Goal: Information Seeking & Learning: Learn about a topic

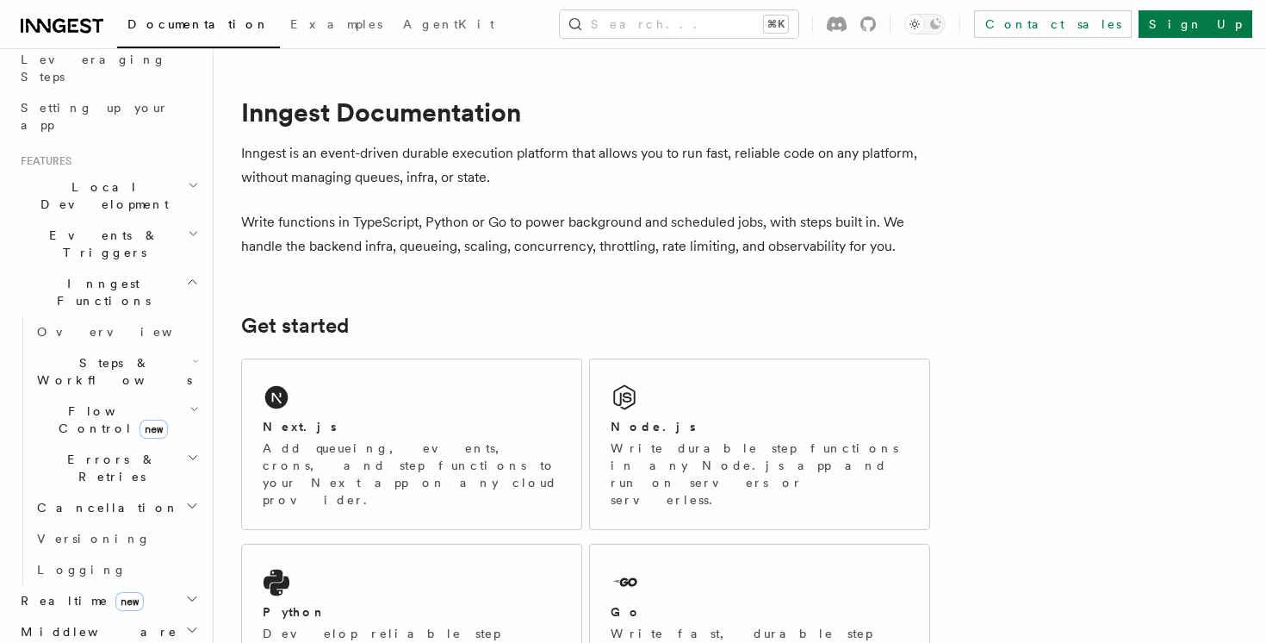
scroll to position [290, 0]
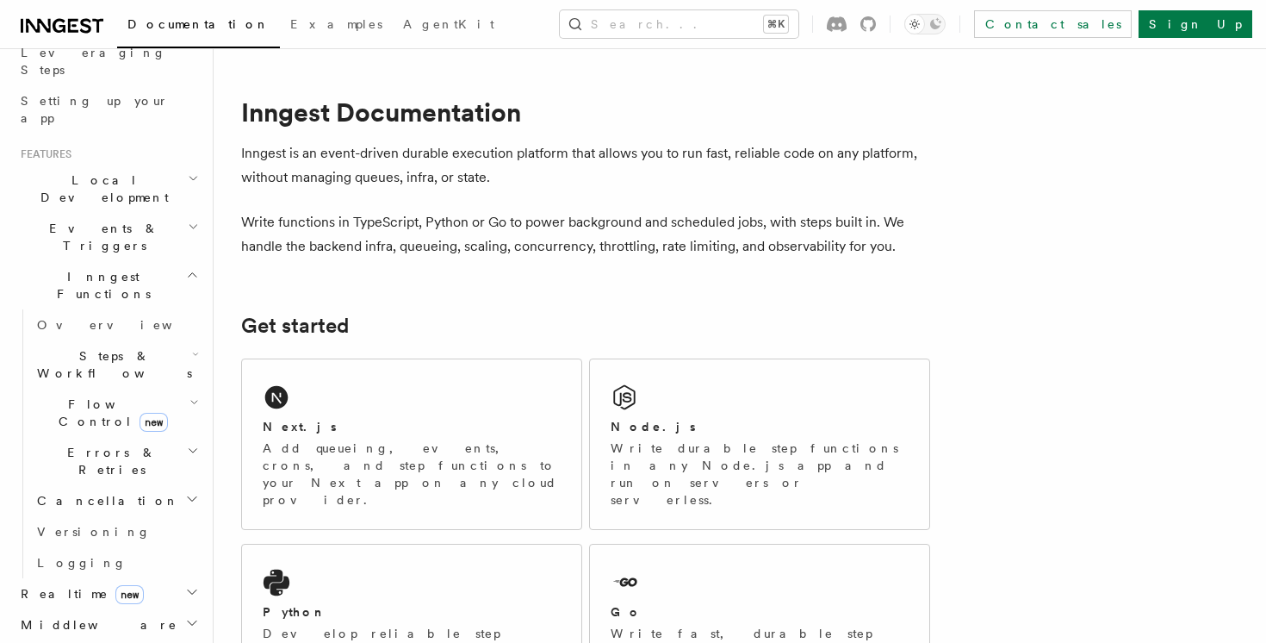
click at [89, 347] on span "Steps & Workflows" at bounding box center [111, 364] width 162 height 34
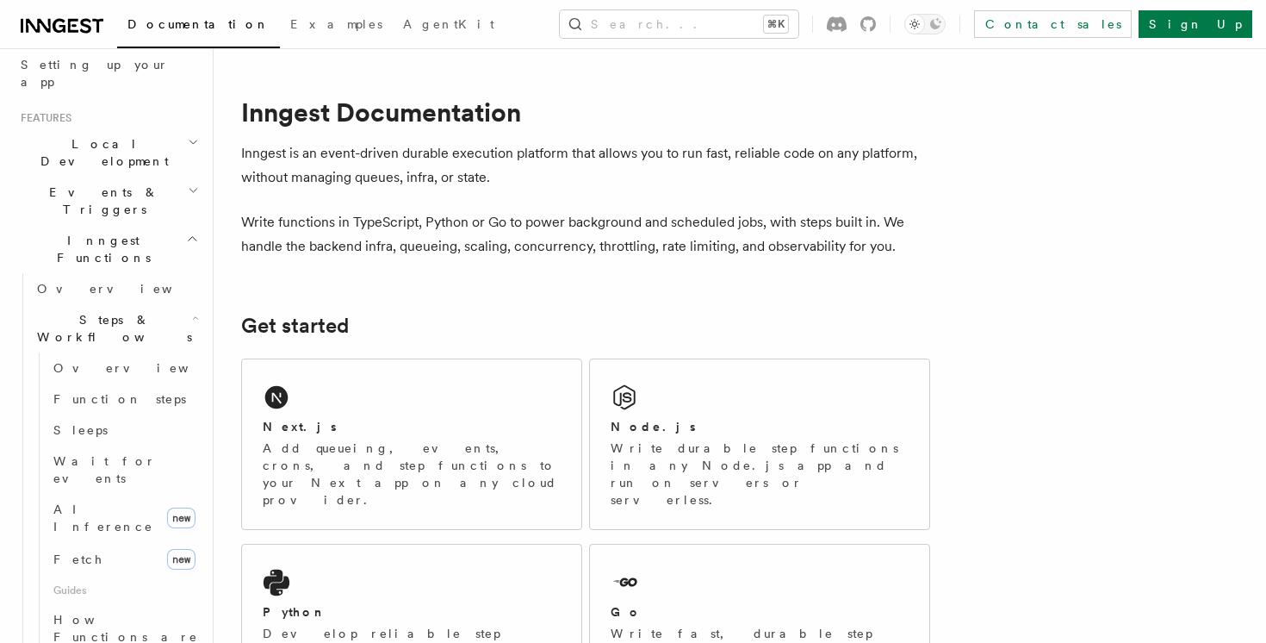
scroll to position [399, 0]
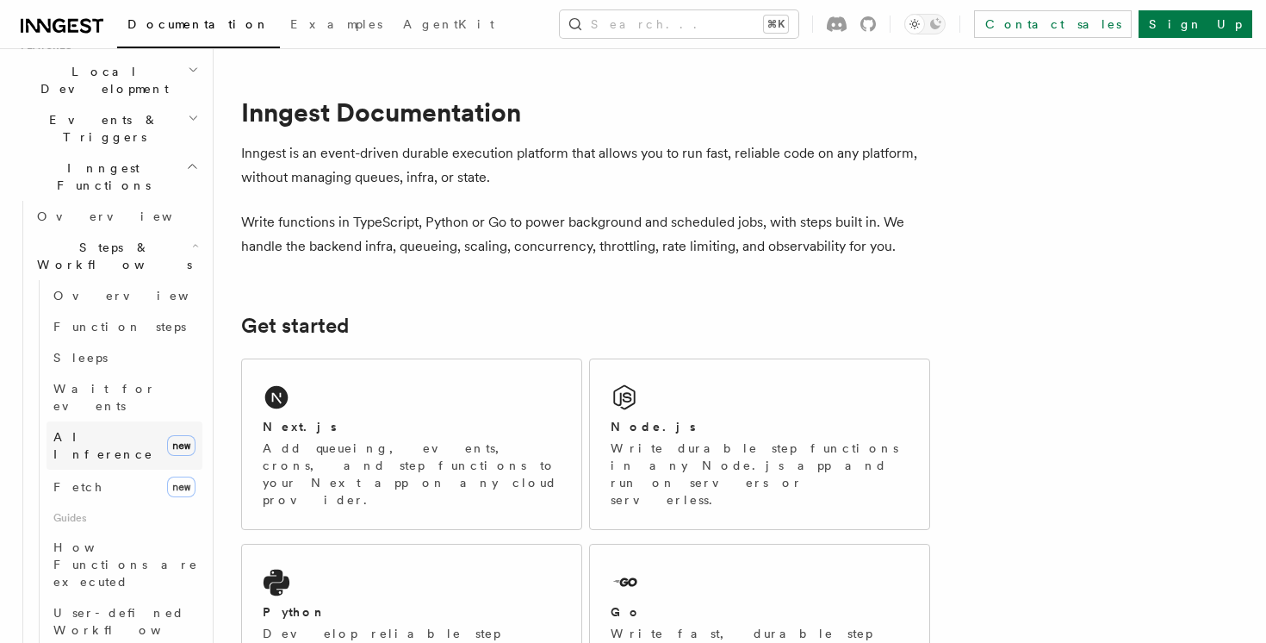
click at [92, 428] on span "AI Inference" at bounding box center [106, 445] width 107 height 34
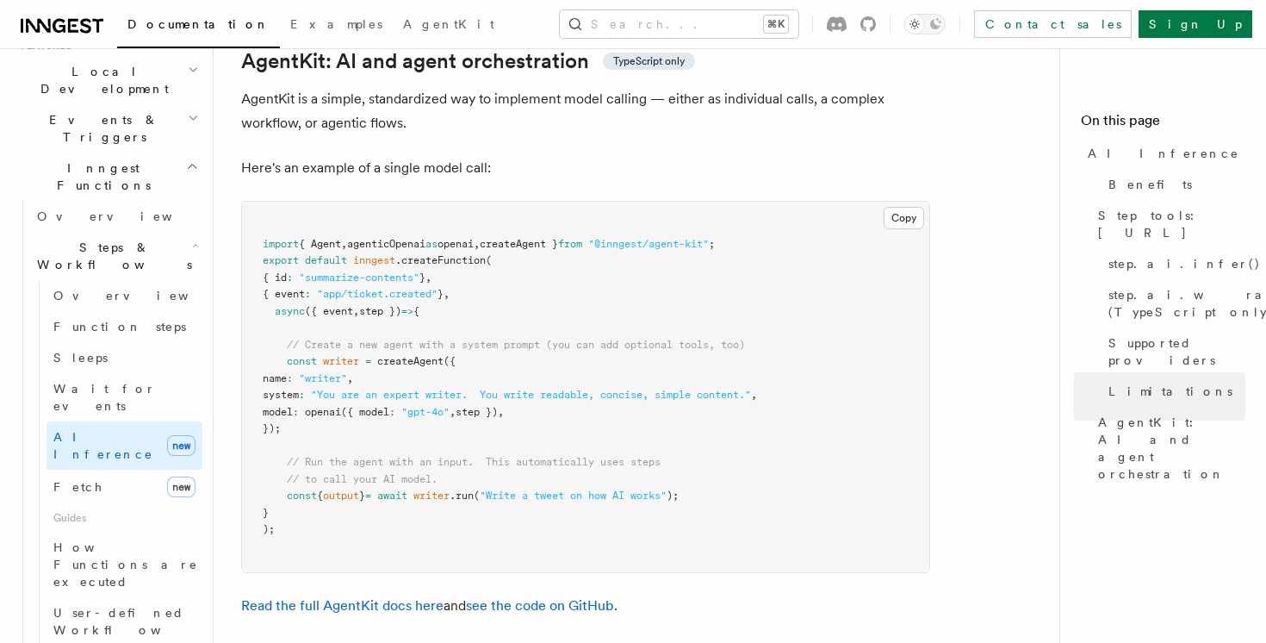
scroll to position [5100, 0]
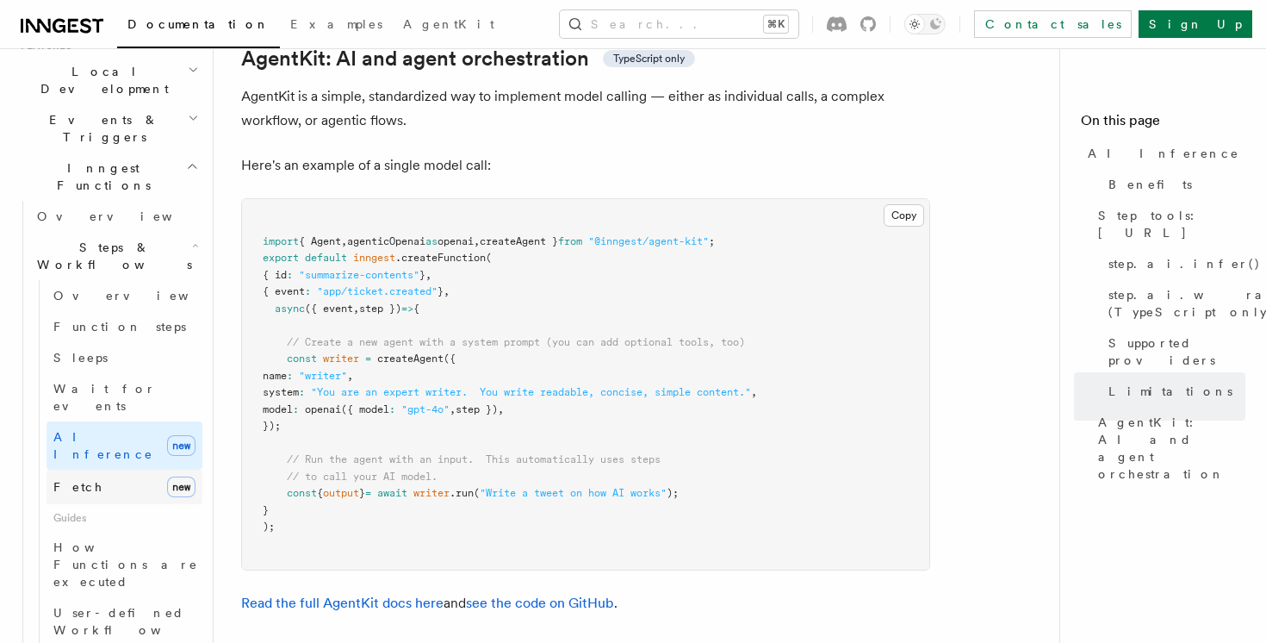
click at [104, 470] on link "Fetch new" at bounding box center [125, 487] width 156 height 34
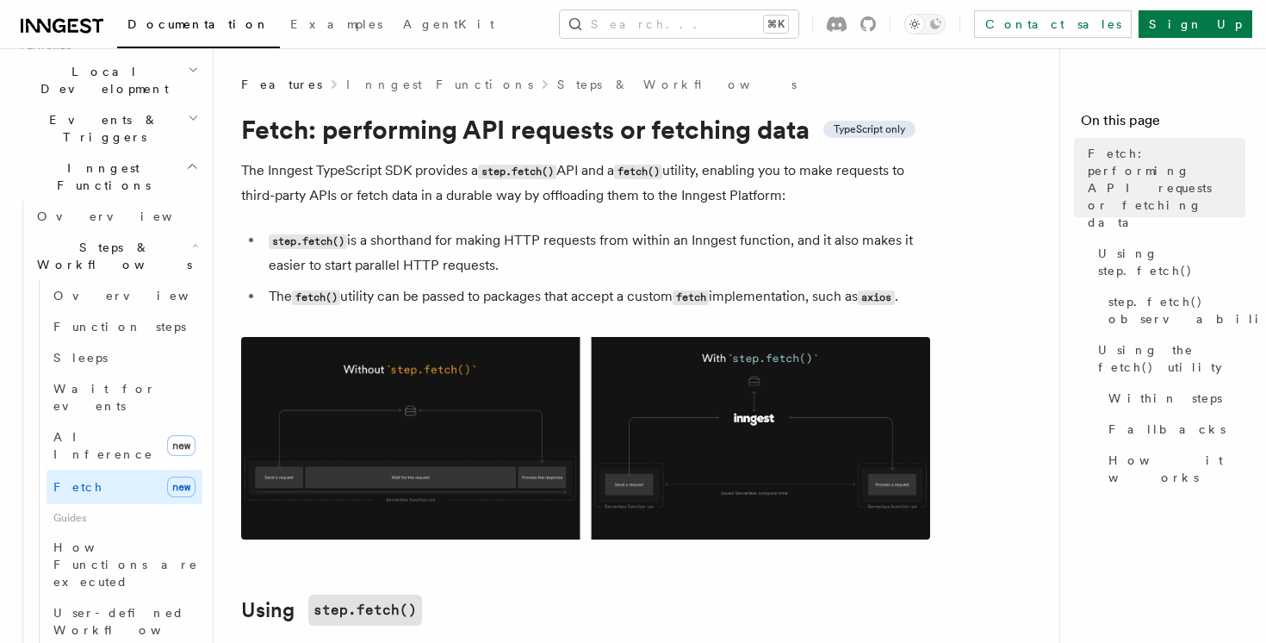
click at [366, 458] on img at bounding box center [585, 438] width 689 height 202
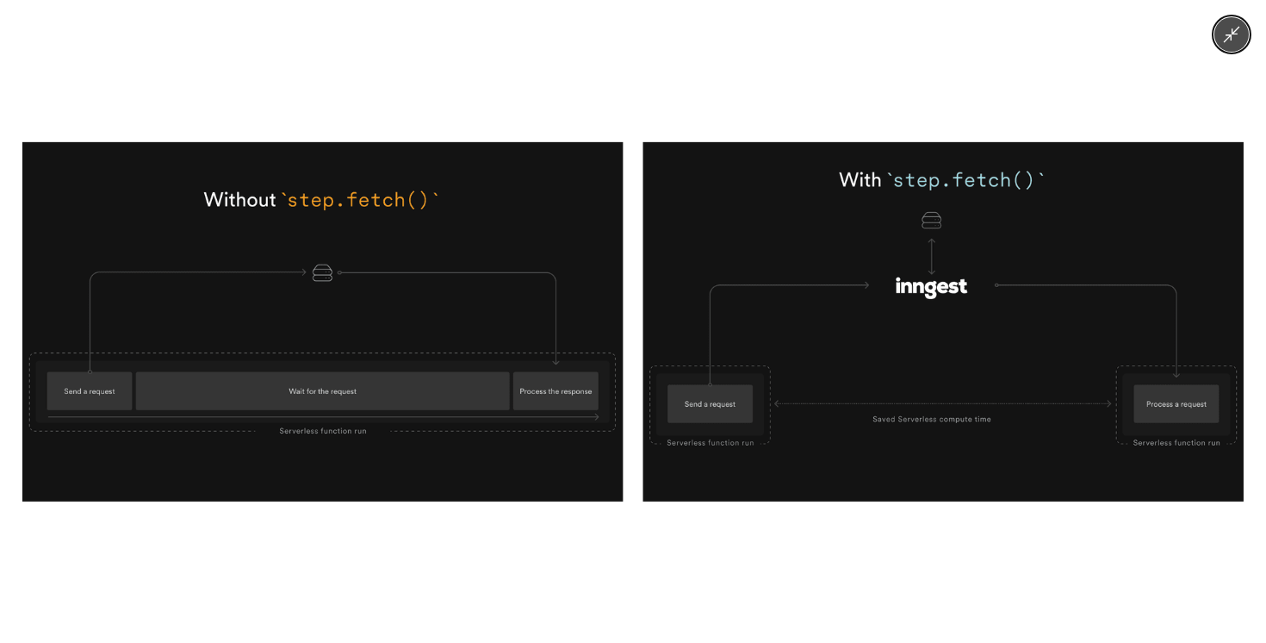
click at [484, 133] on div at bounding box center [633, 321] width 1266 height 643
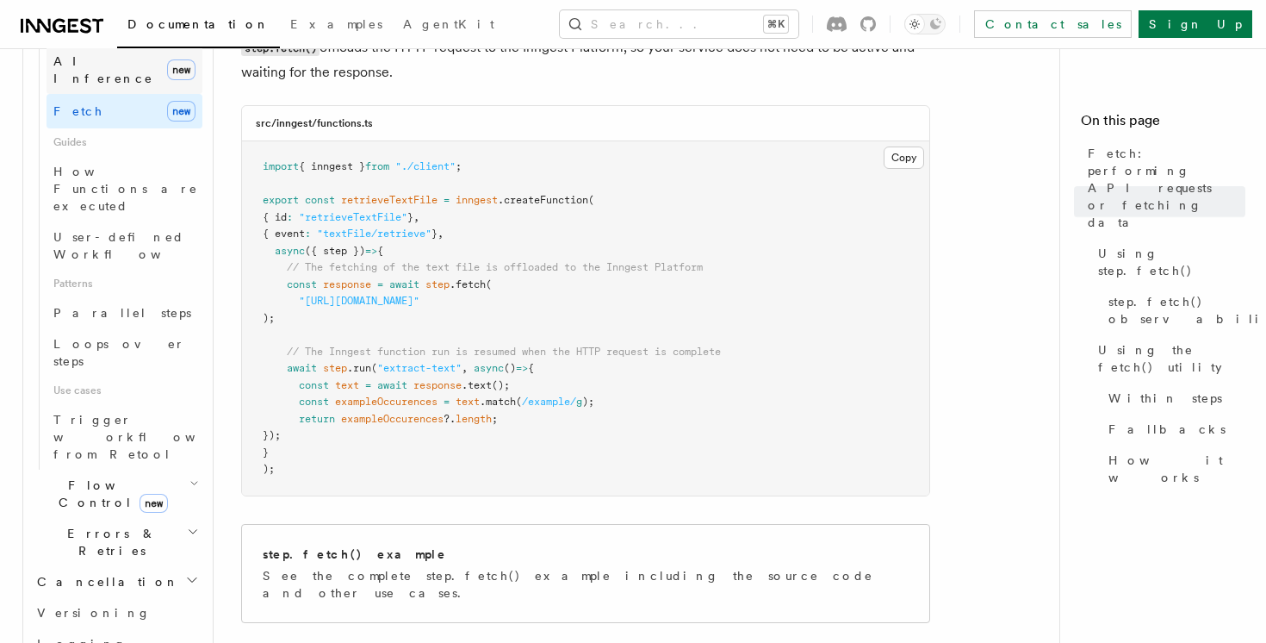
scroll to position [813, 0]
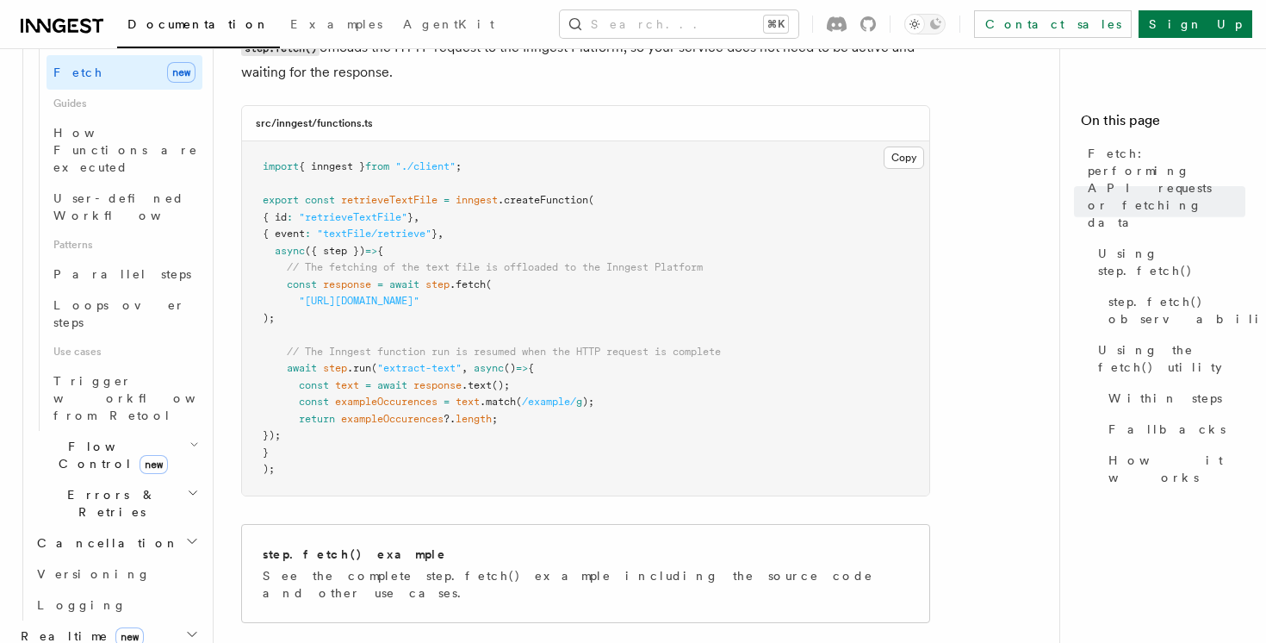
click at [78, 486] on span "Errors & Retries" at bounding box center [108, 503] width 157 height 34
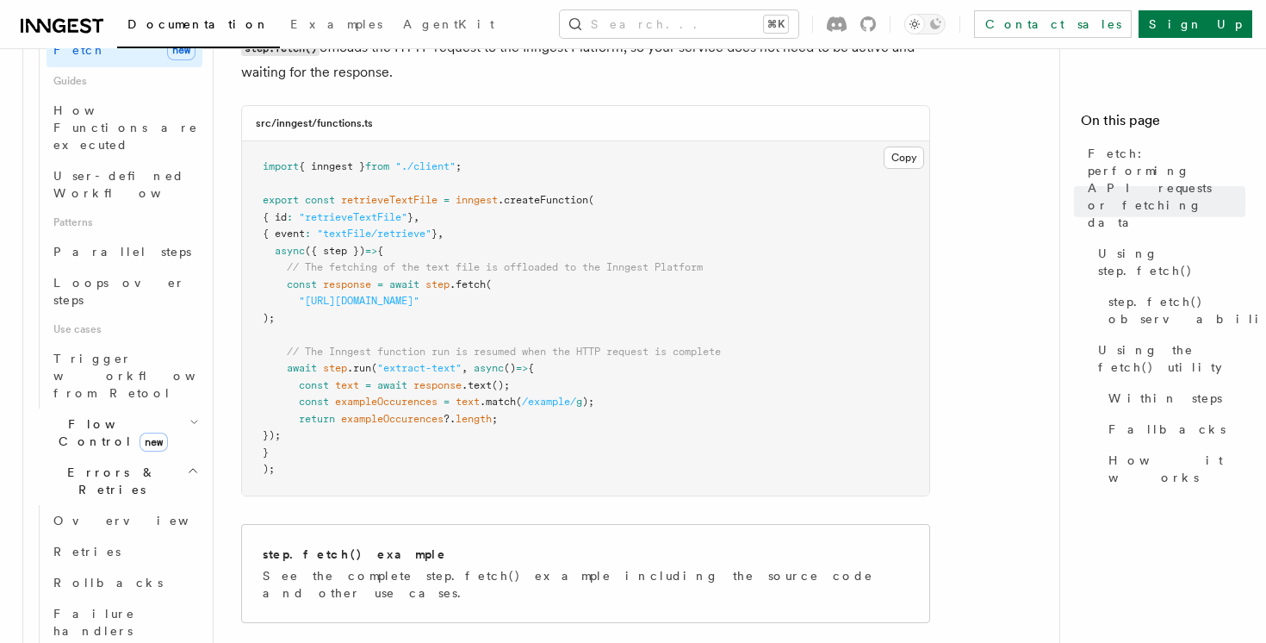
scroll to position [837, 0]
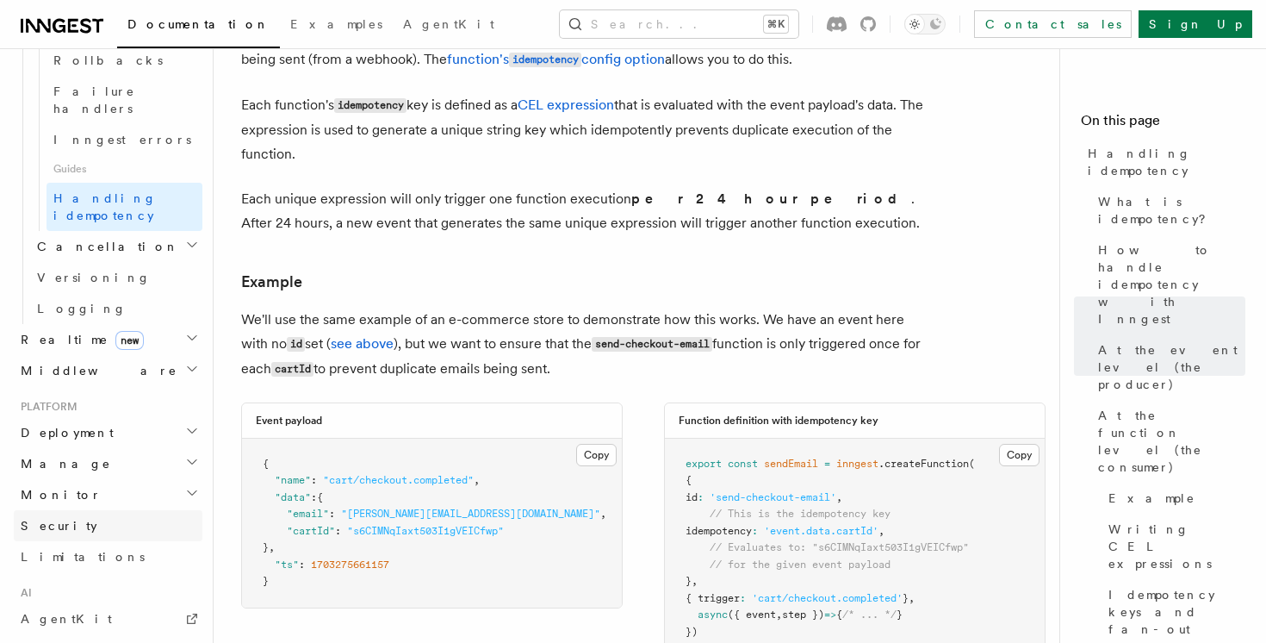
scroll to position [793, 0]
